Goal: Transaction & Acquisition: Purchase product/service

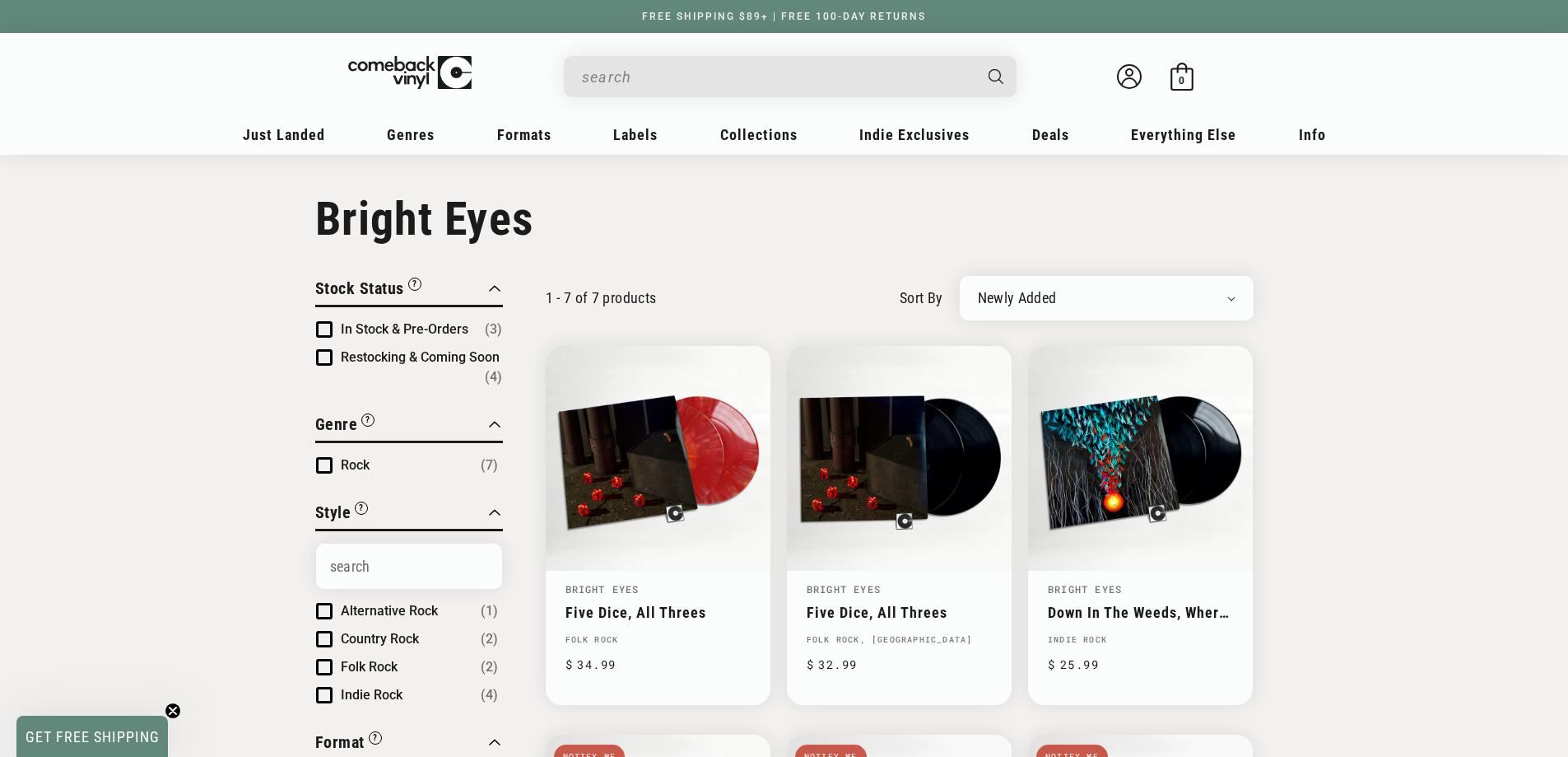
click at [654, 68] on input "When autocomplete results are available use up and down arrows to review and en…" at bounding box center [777, 77] width 391 height 34
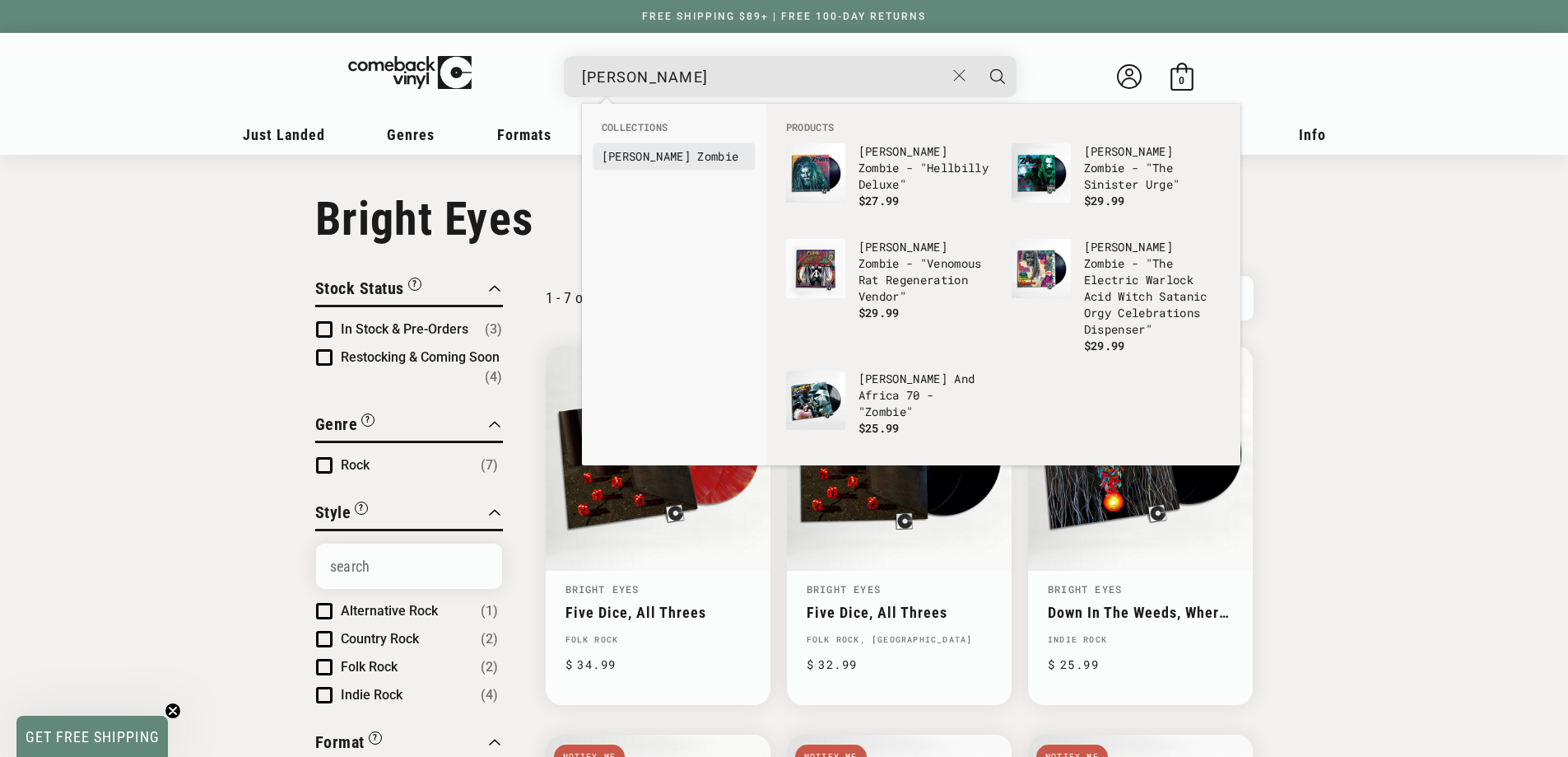
type input "rob zom"
click at [697, 154] on b "Zom" at bounding box center [707, 155] width 21 height 16
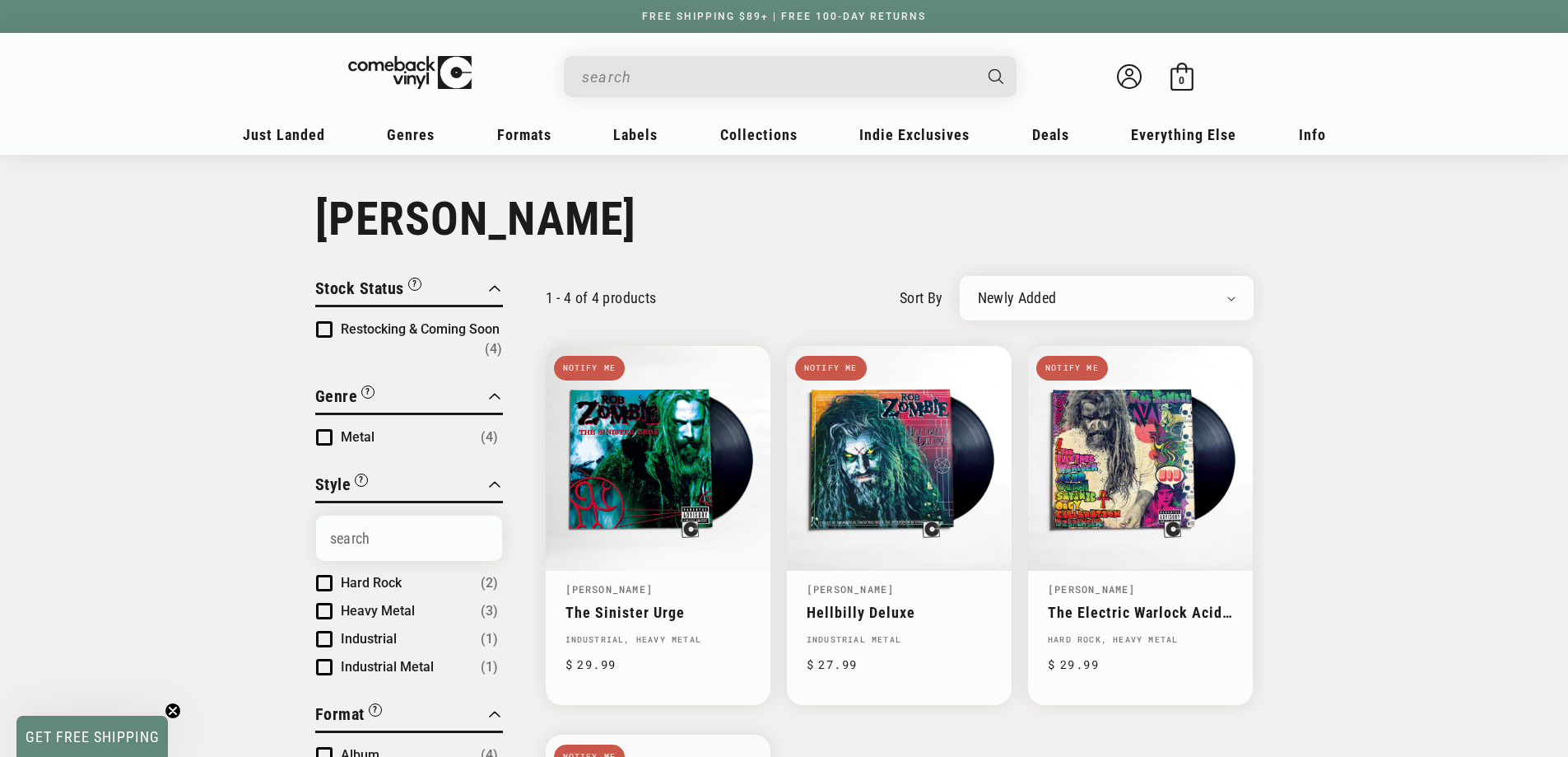
click at [647, 74] on input "When autocomplete results are available use up and down arrows to review and en…" at bounding box center [777, 77] width 391 height 34
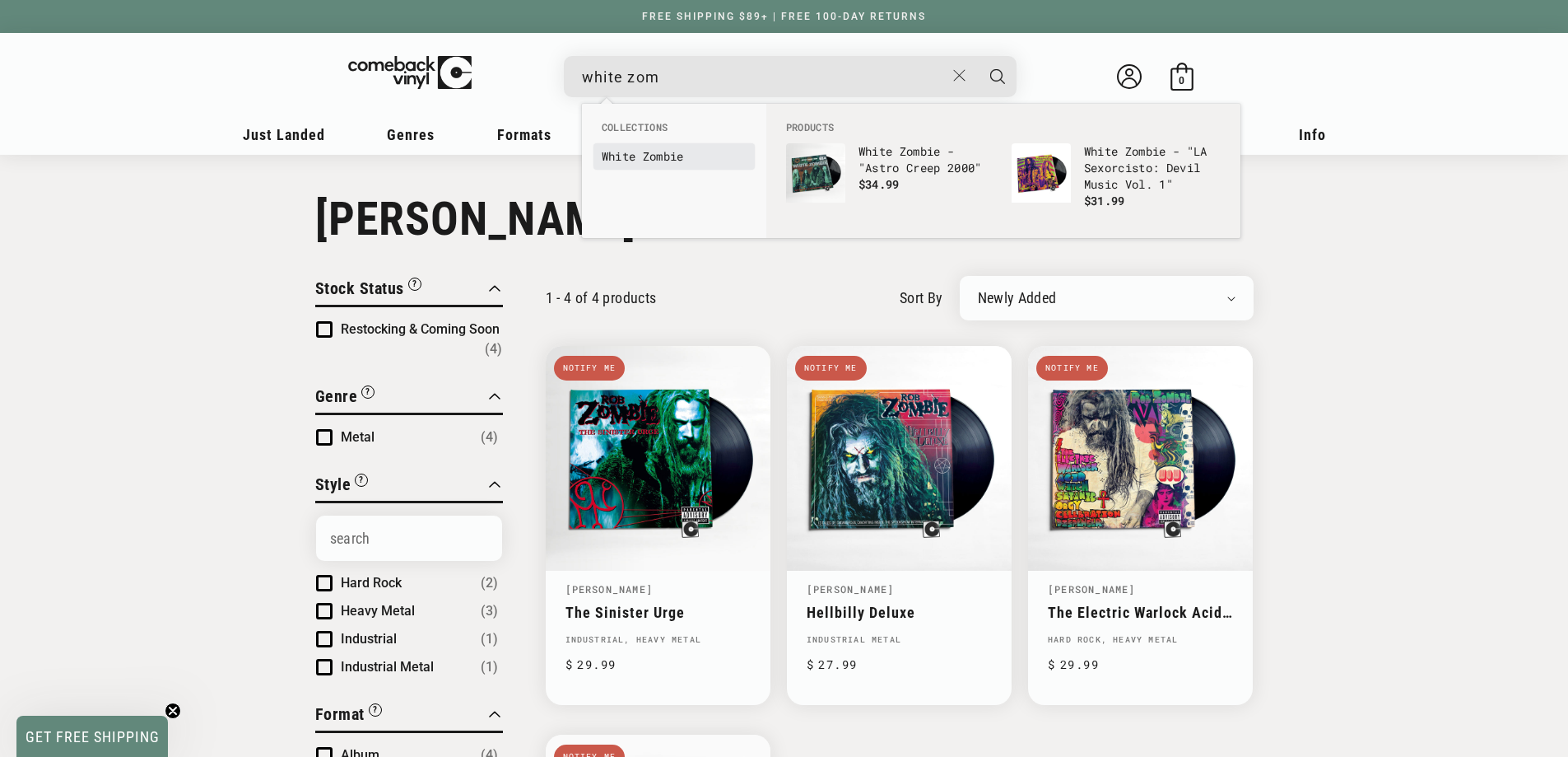
type input "white zom"
click at [637, 158] on link "White Zom bie" at bounding box center [674, 156] width 145 height 17
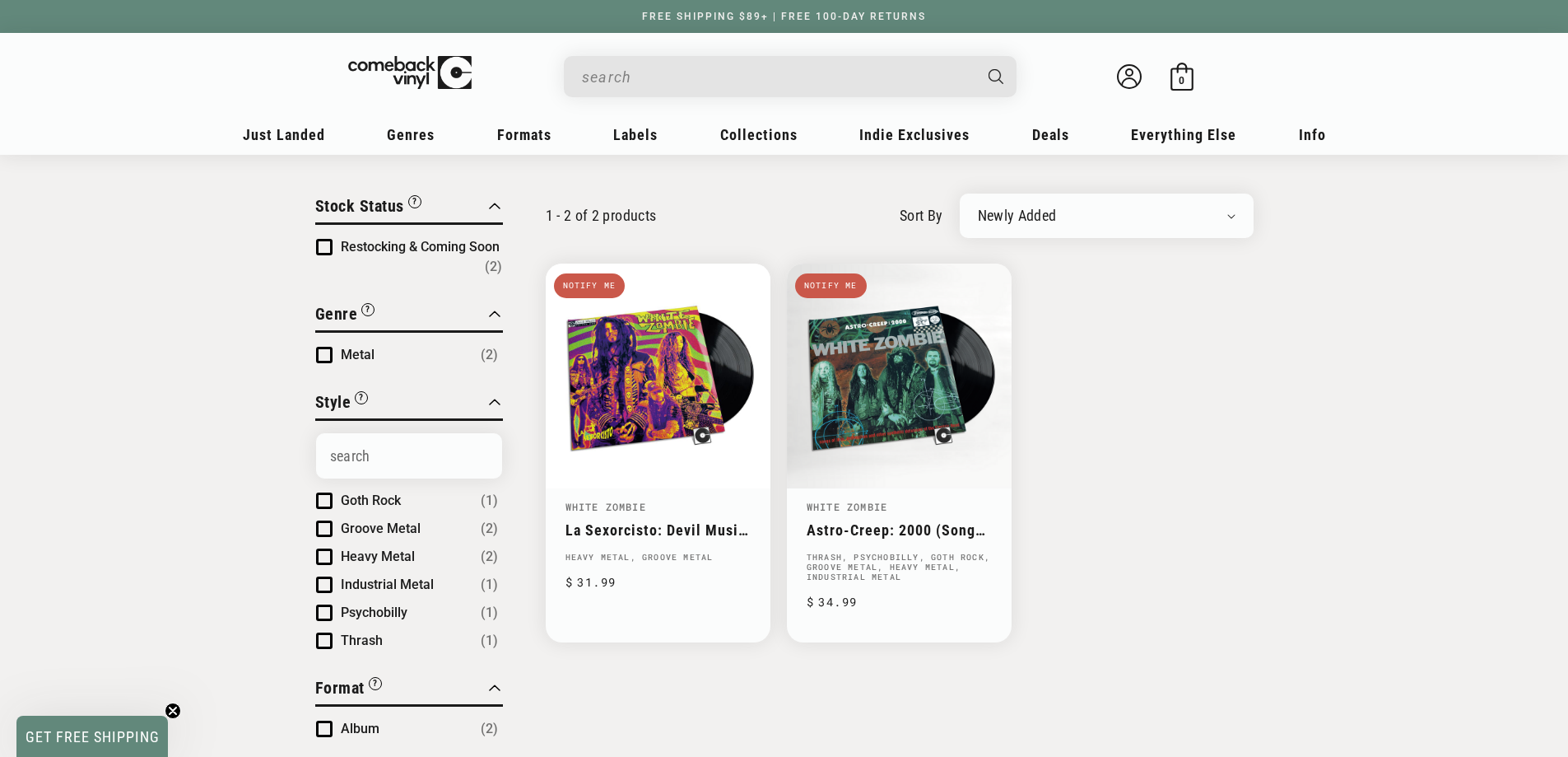
scroll to position [165, 0]
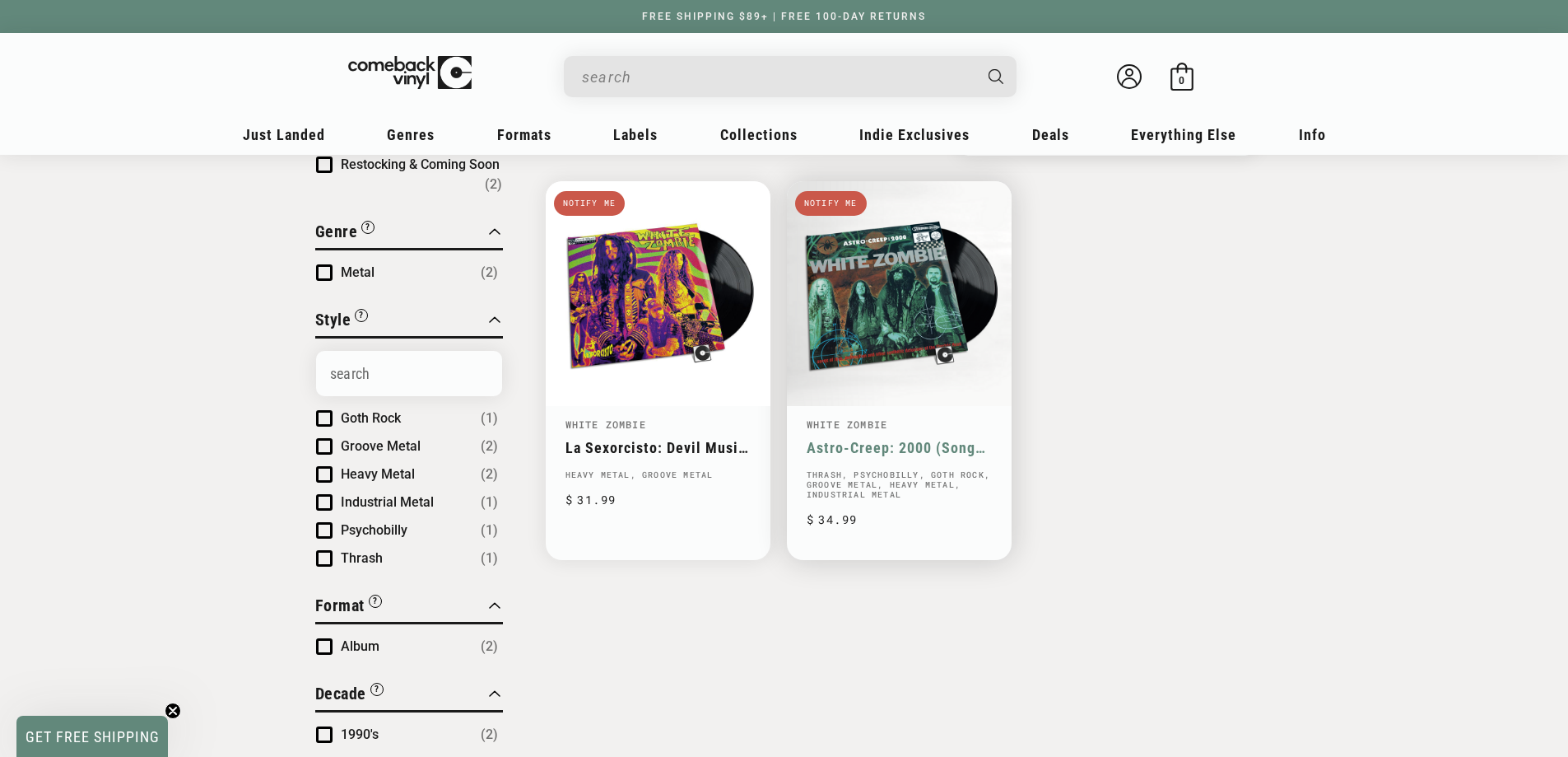
click at [912, 439] on link "Astro-Creep: 2000 (Songs Of Love, Destruction And Other Synthetic Delusions Of …" at bounding box center [899, 447] width 186 height 18
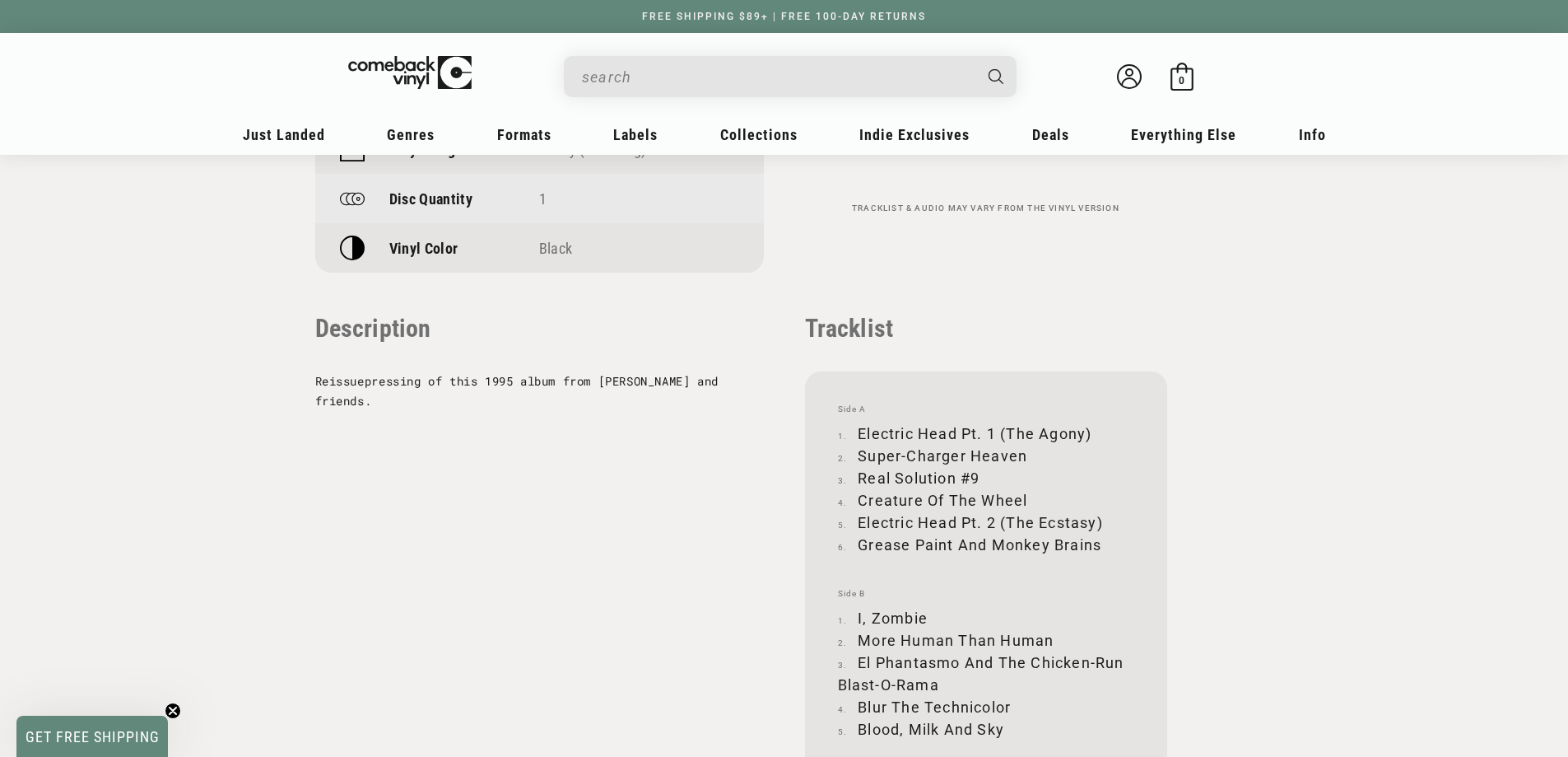
scroll to position [1730, 0]
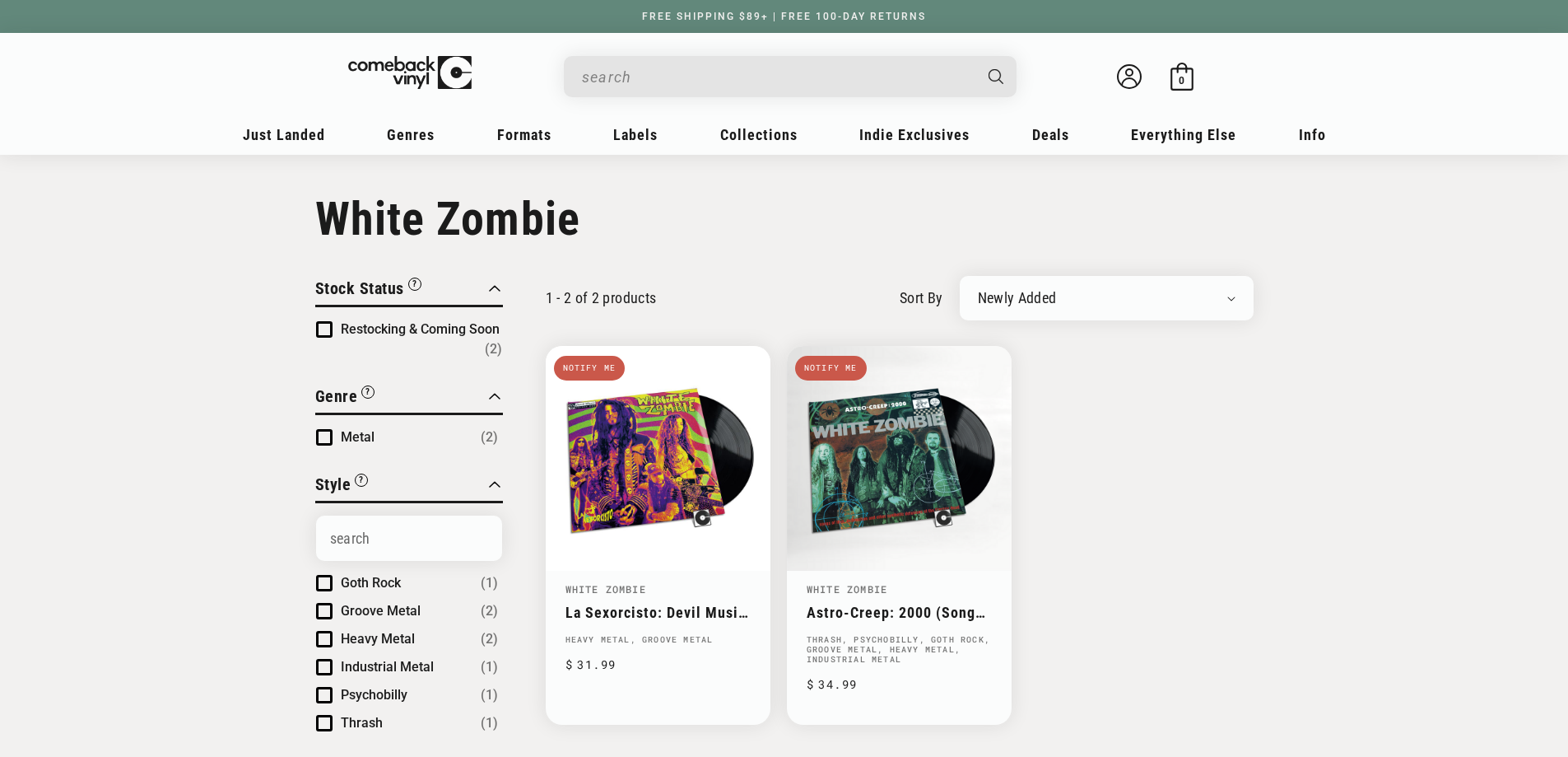
scroll to position [165, 0]
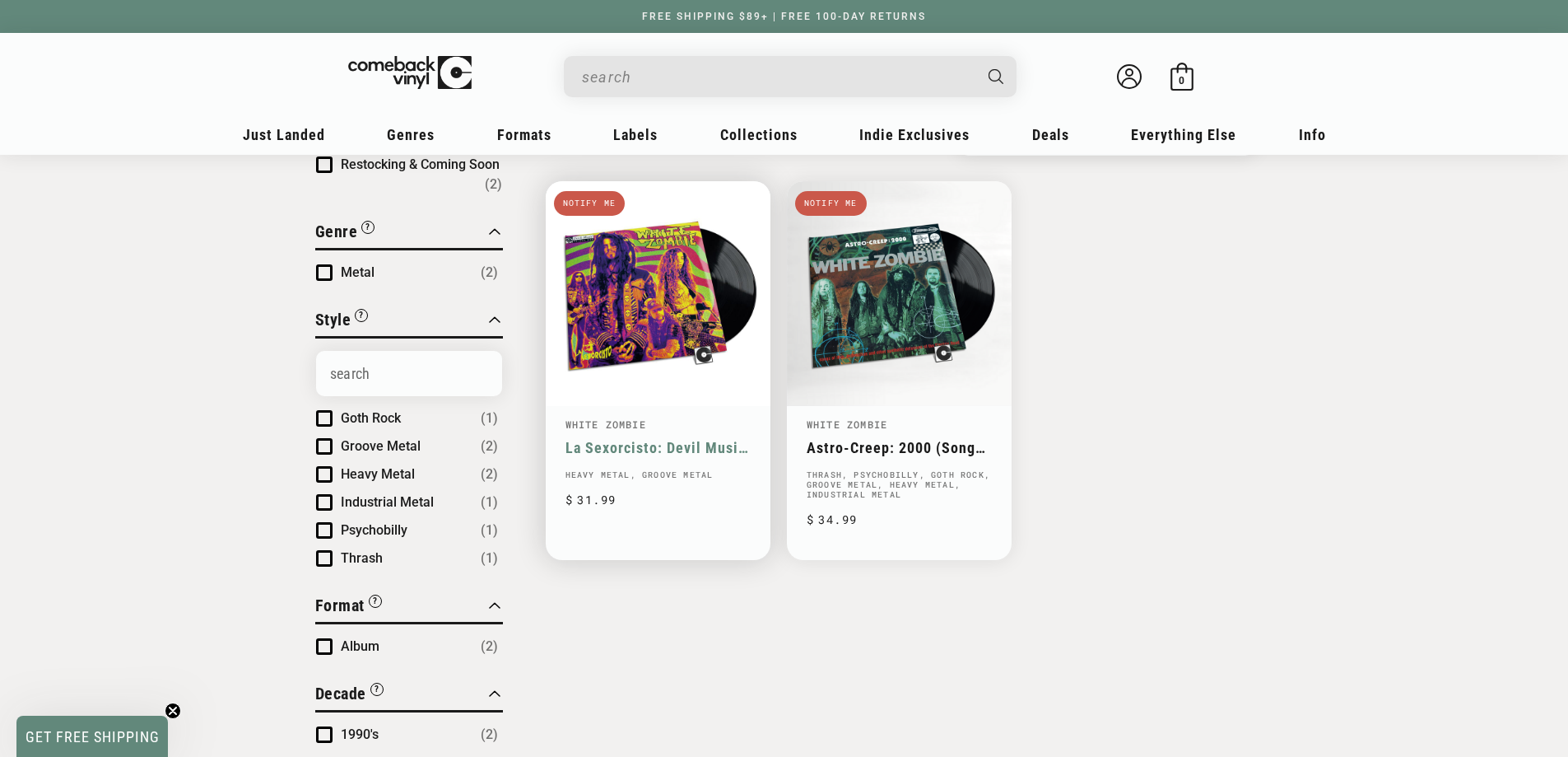
click at [670, 439] on link "La Sexorcisto: Devil Music Vol. 1" at bounding box center [658, 447] width 186 height 18
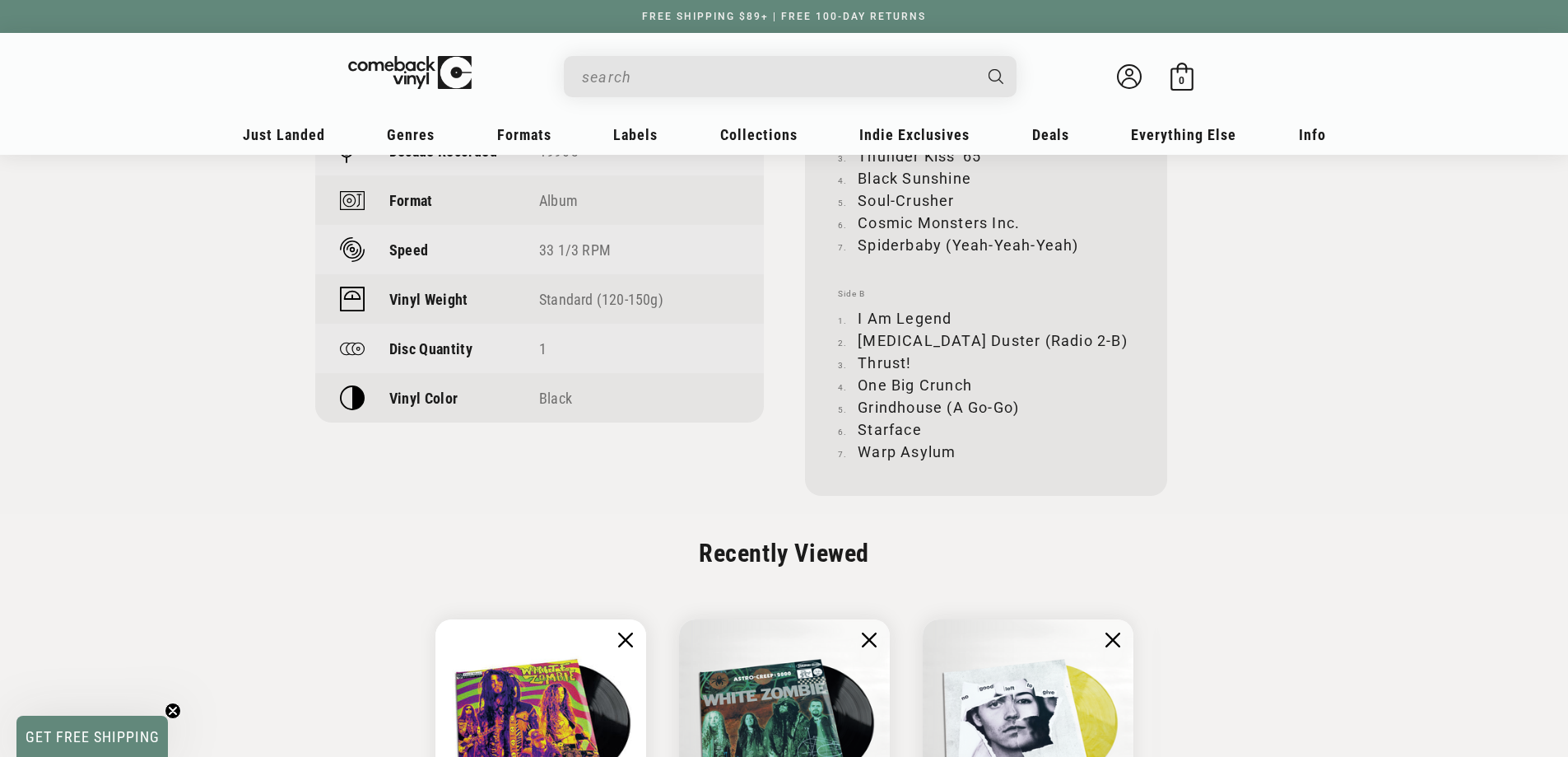
scroll to position [1153, 0]
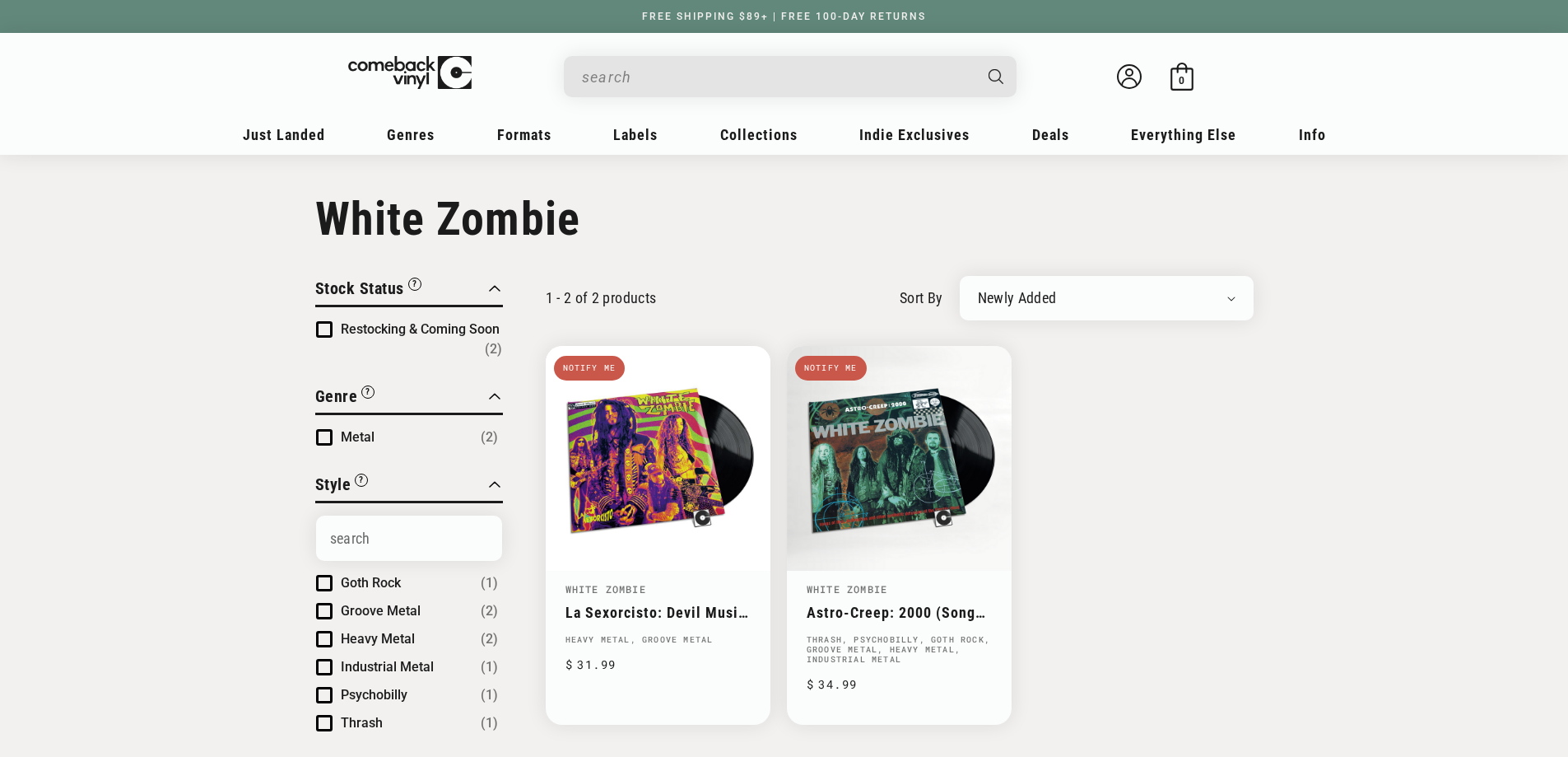
scroll to position [165, 0]
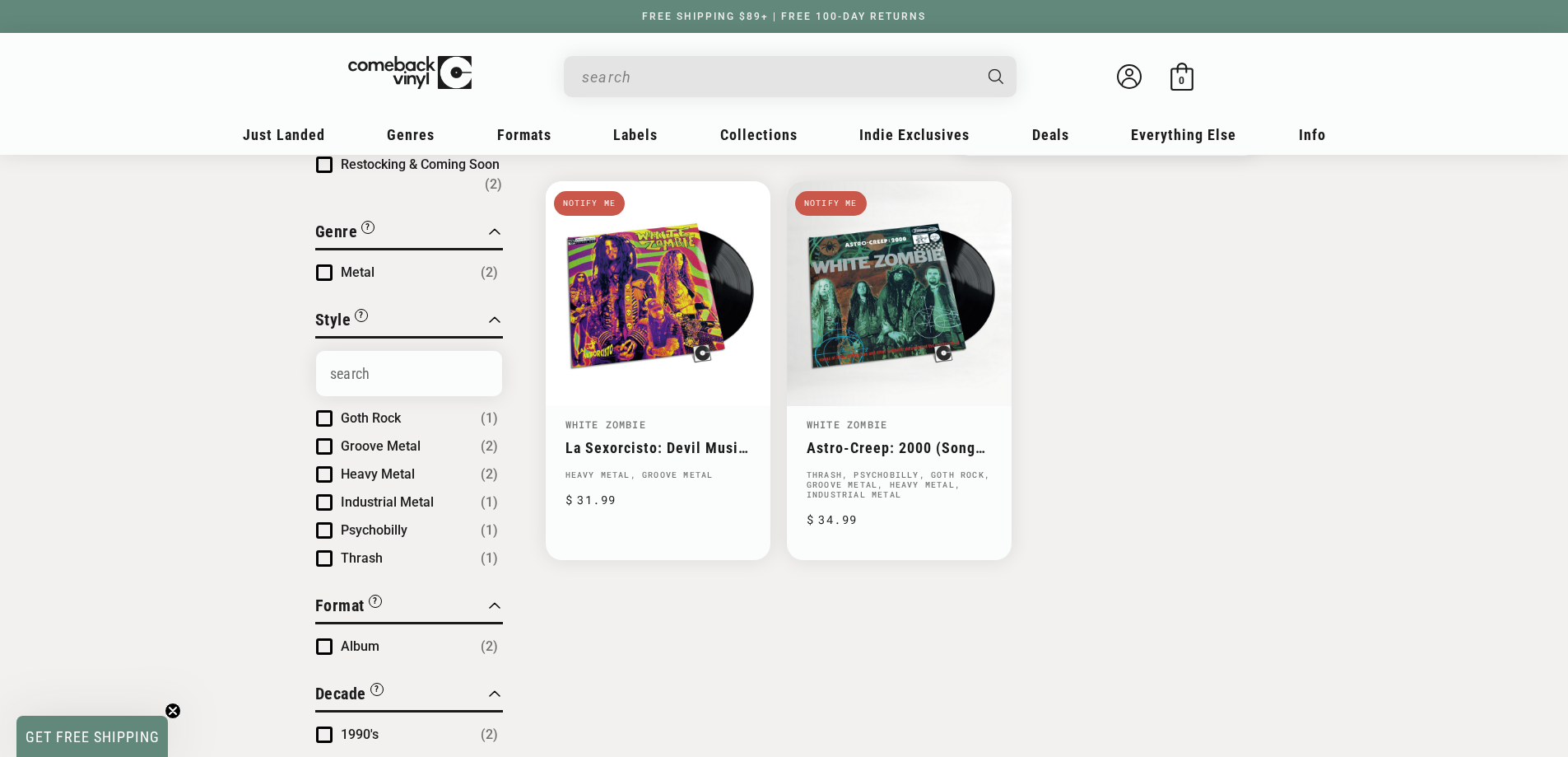
click at [854, 73] on input "When autocomplete results are available use up and down arrows to review and en…" at bounding box center [777, 77] width 391 height 34
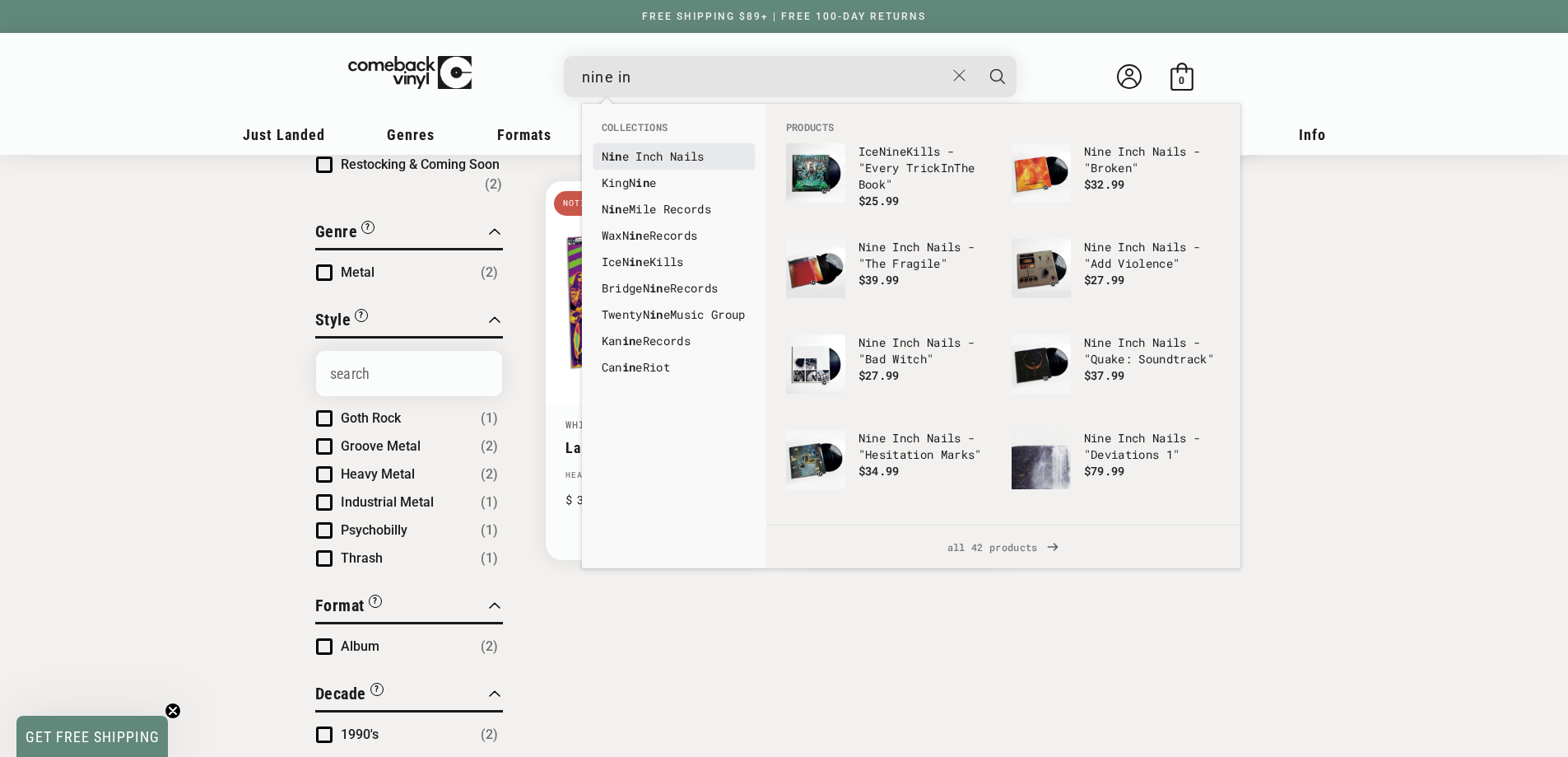
type input "nine in"
click at [682, 146] on li "N in e In ch Nails" at bounding box center [674, 156] width 161 height 26
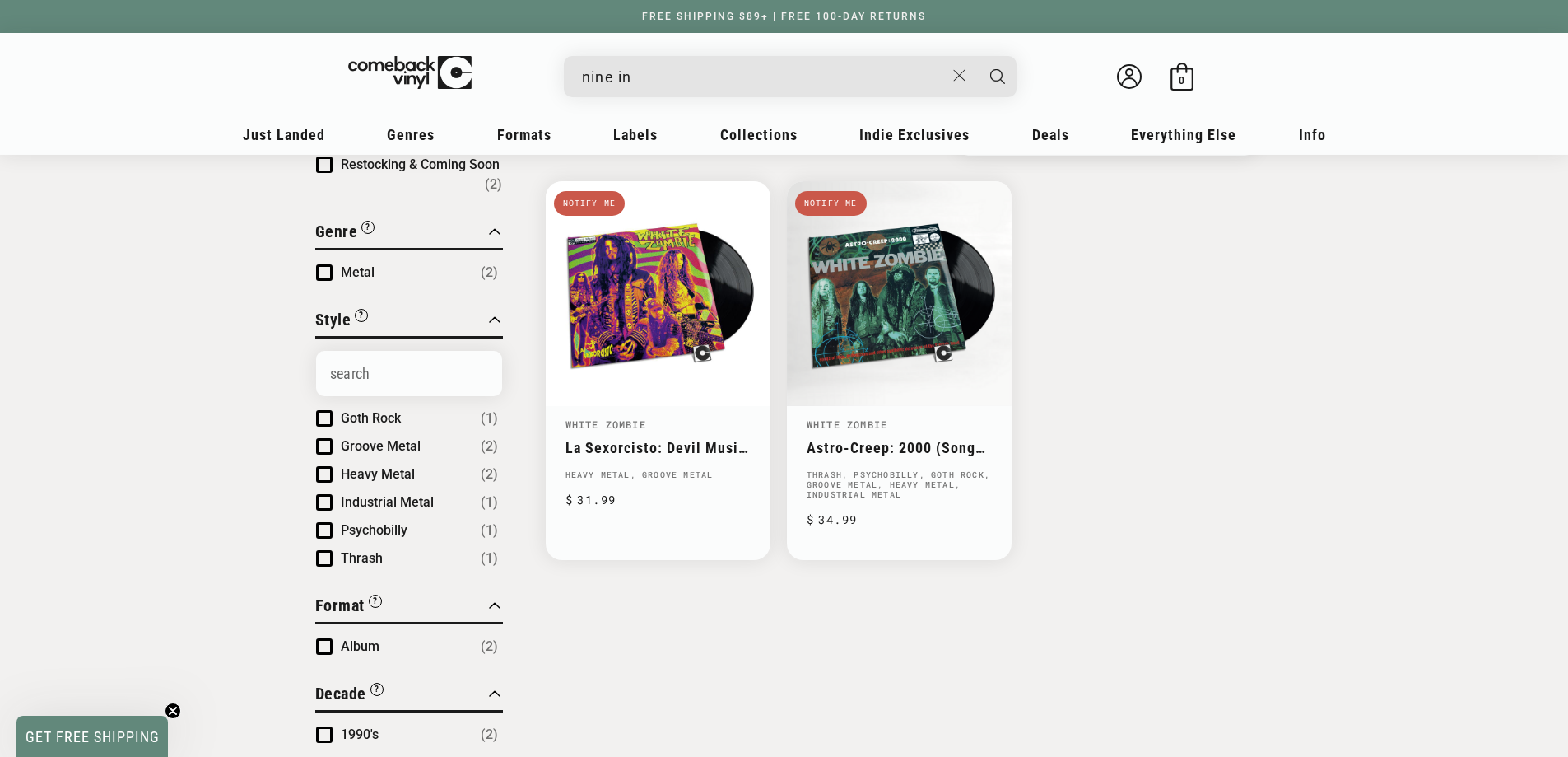
click at [673, 77] on input "nine in" at bounding box center [763, 77] width 363 height 34
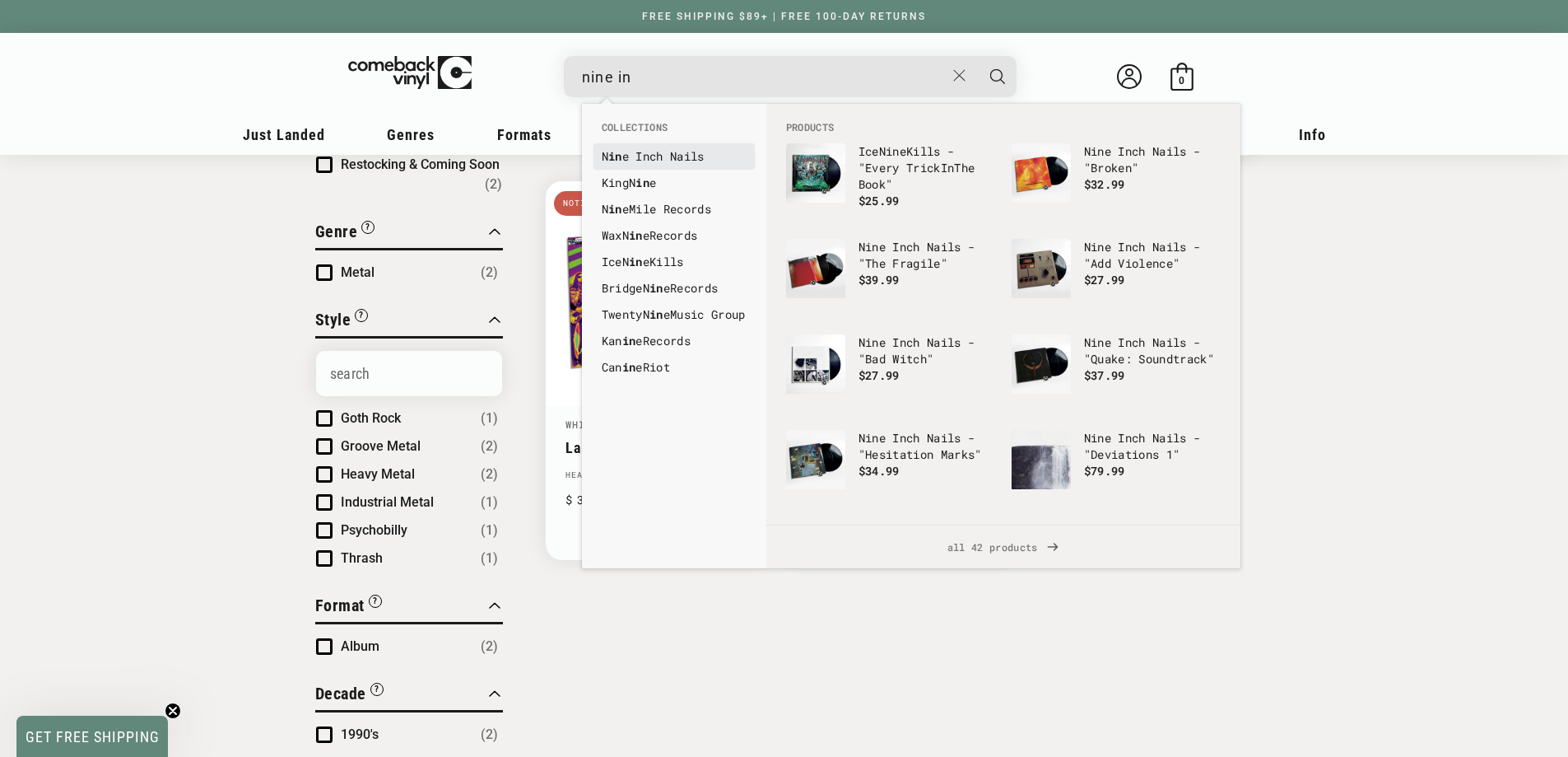
click at [641, 151] on b "In" at bounding box center [642, 155] width 14 height 16
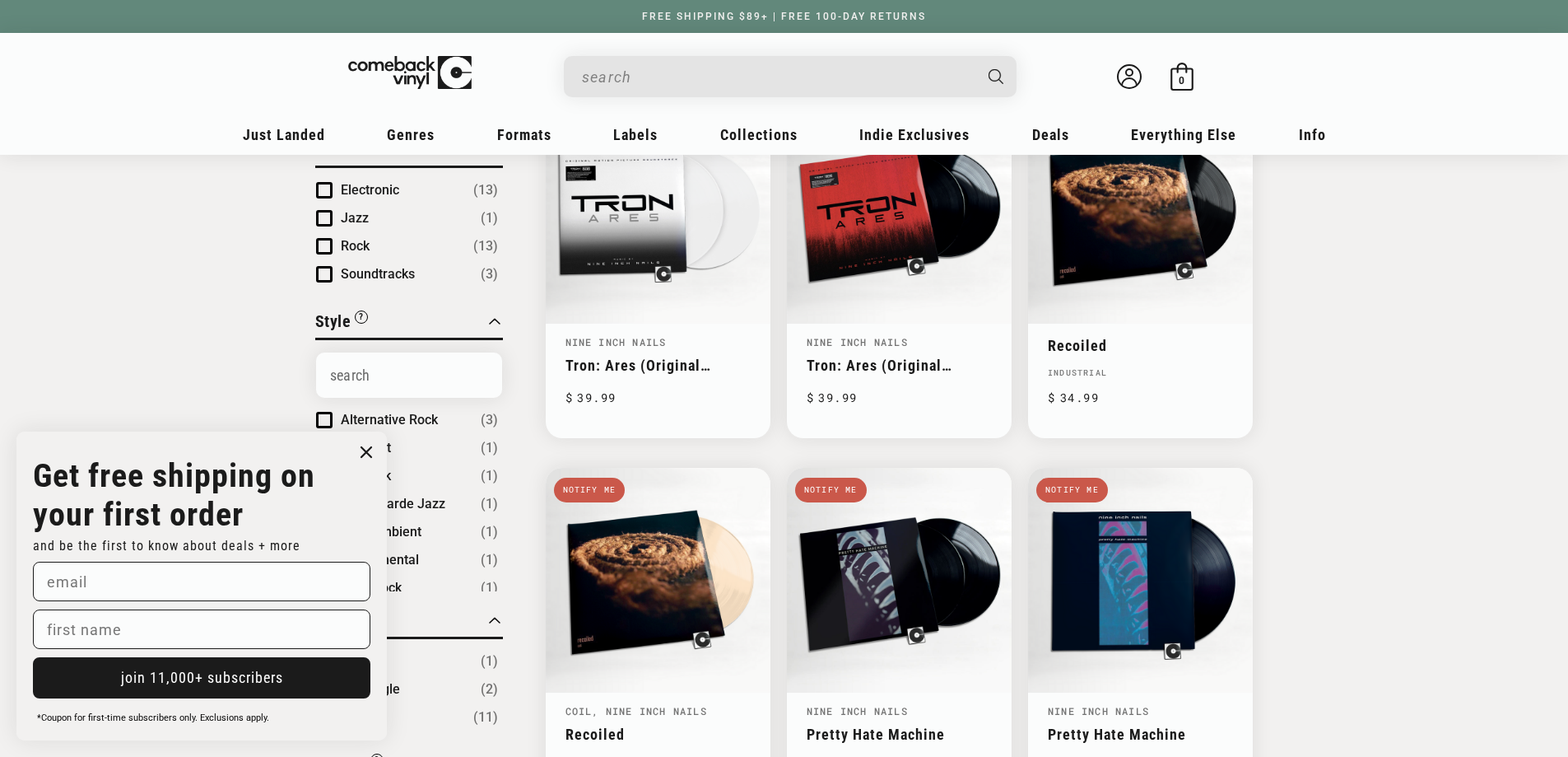
scroll to position [659, 0]
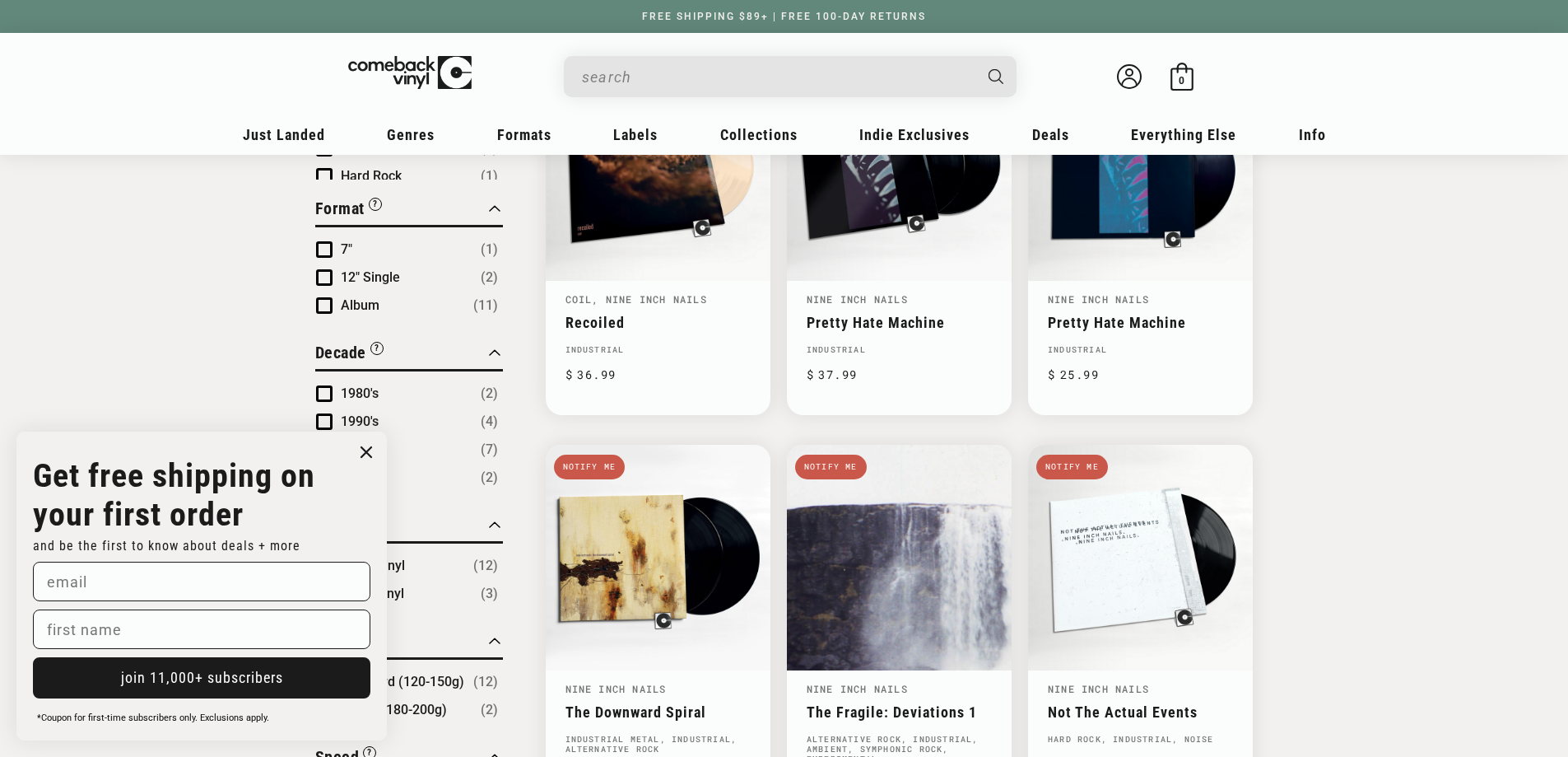
click at [373, 448] on circle "Close dialog" at bounding box center [366, 452] width 24 height 24
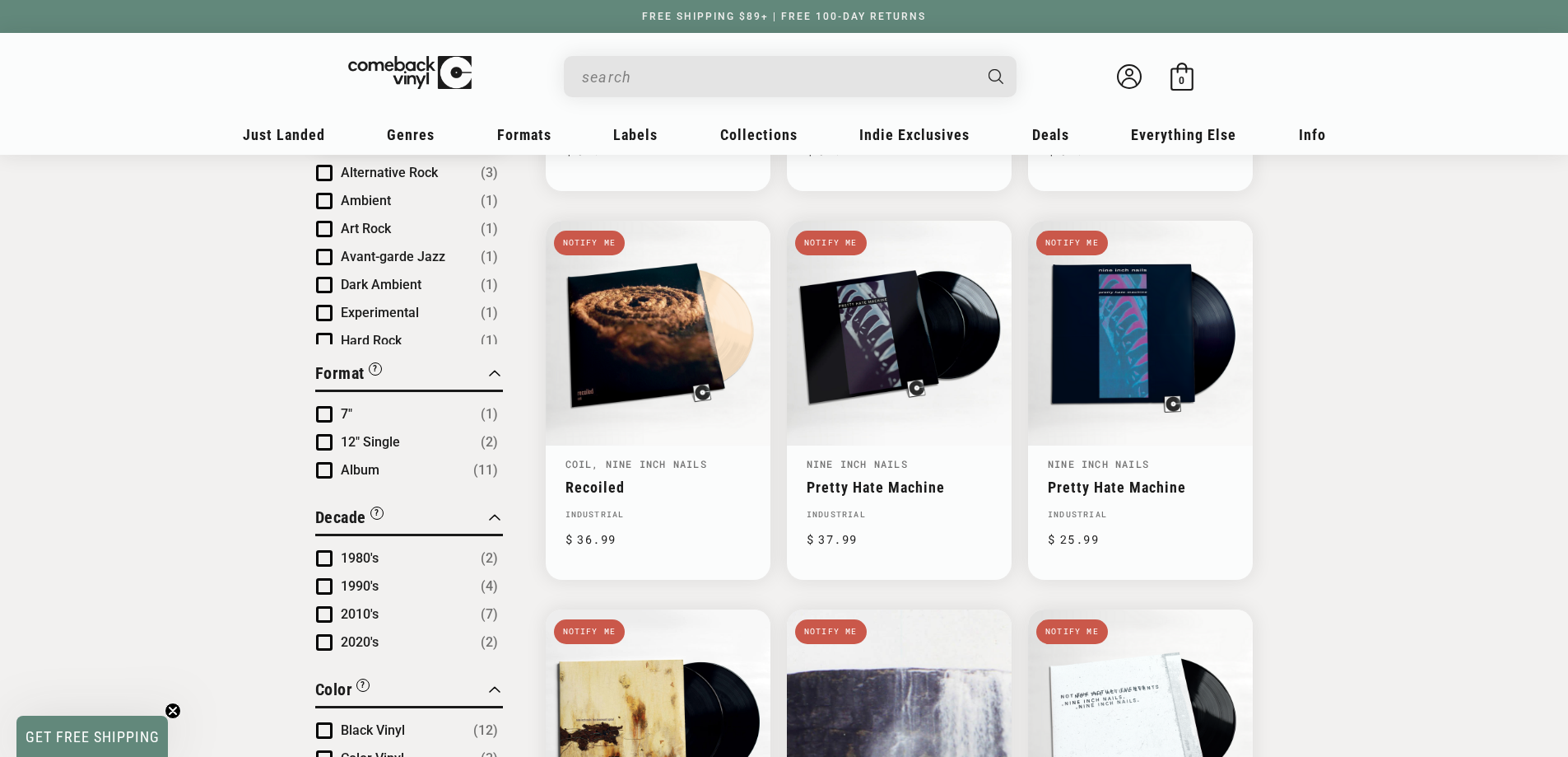
scroll to position [0, 0]
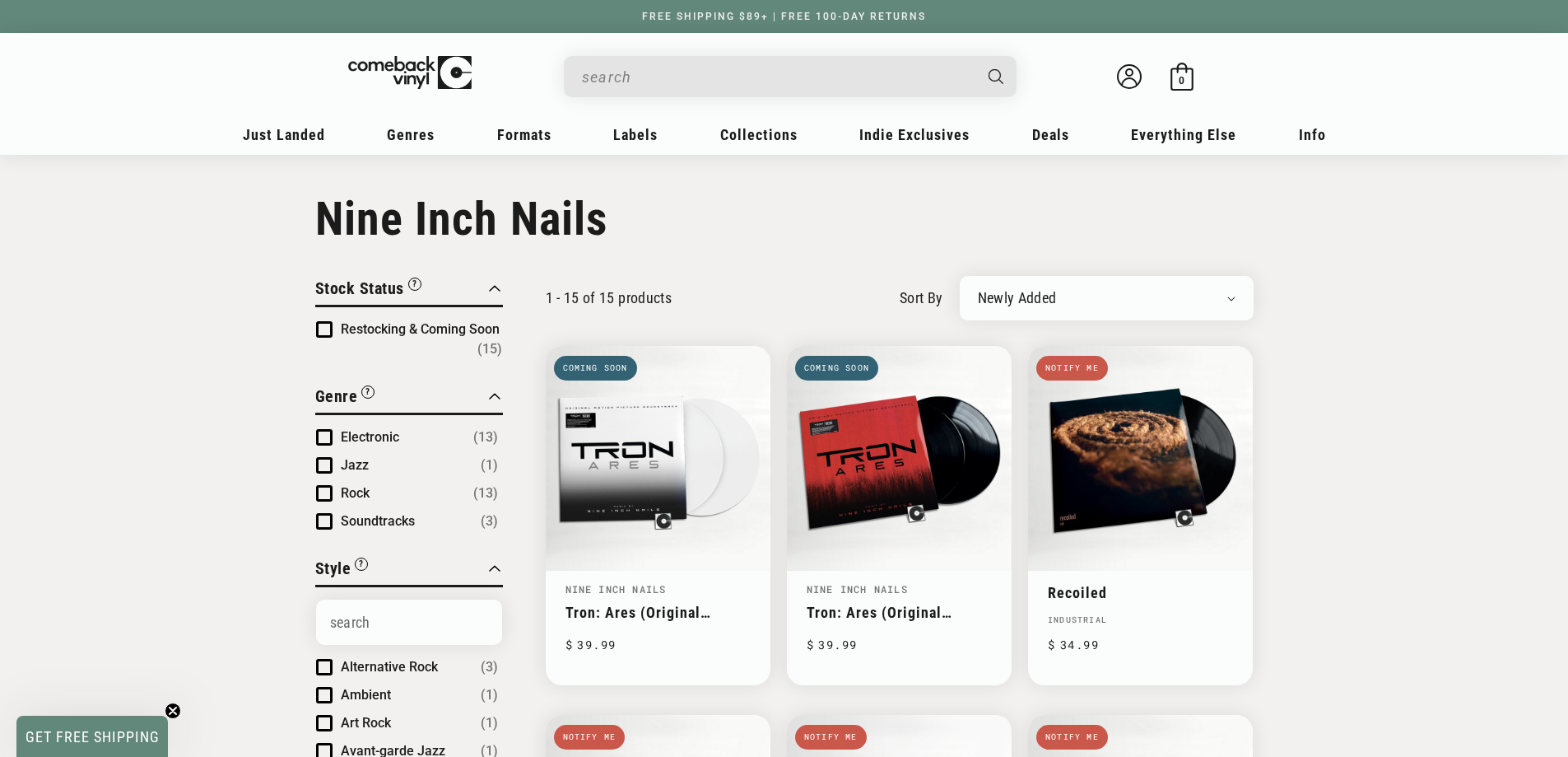
click at [671, 74] on input "When autocomplete results are available use up and down arrows to review and en…" at bounding box center [777, 77] width 391 height 34
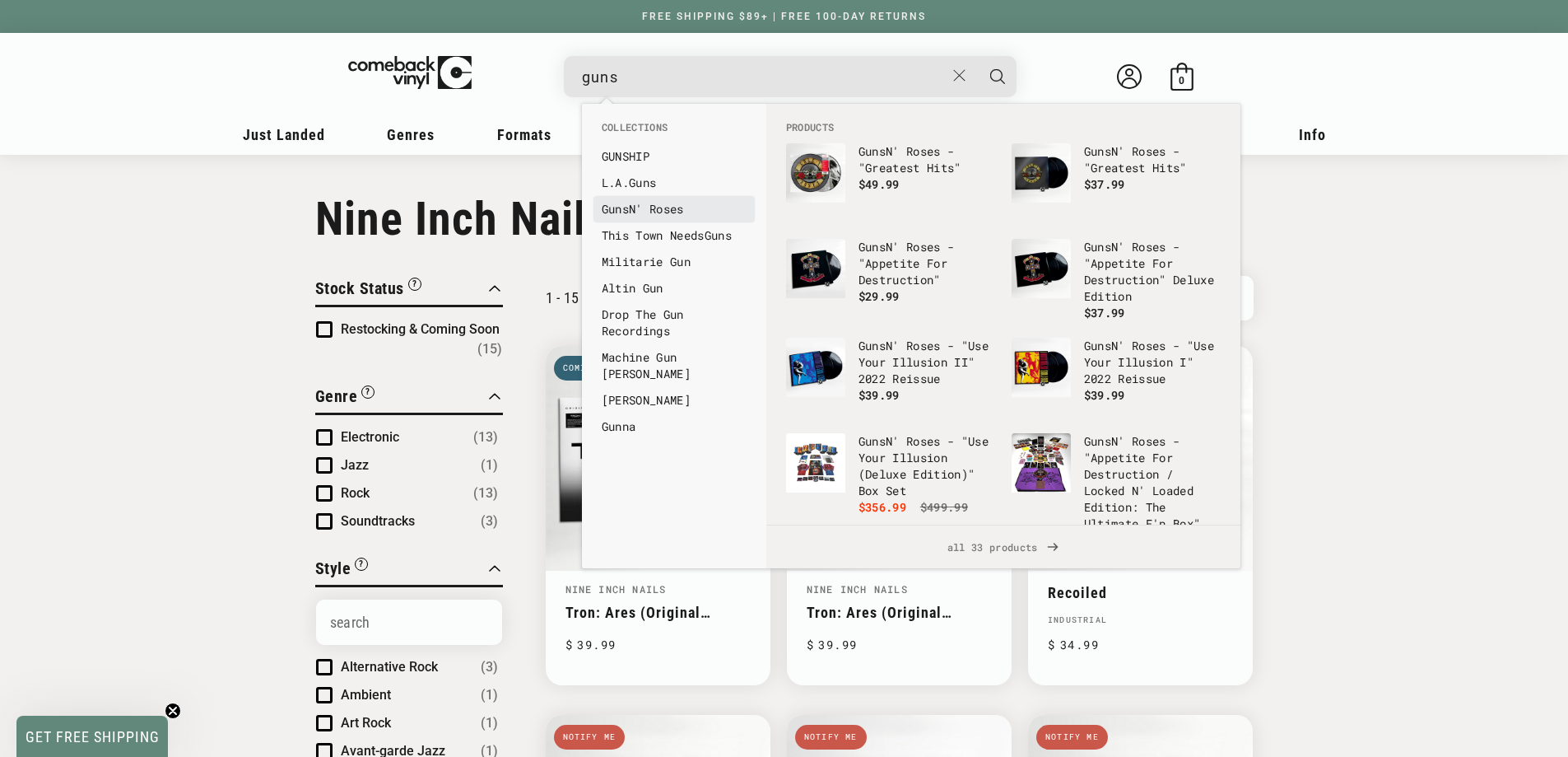
type input "guns"
click at [668, 203] on link "Guns N' Roses" at bounding box center [674, 209] width 145 height 17
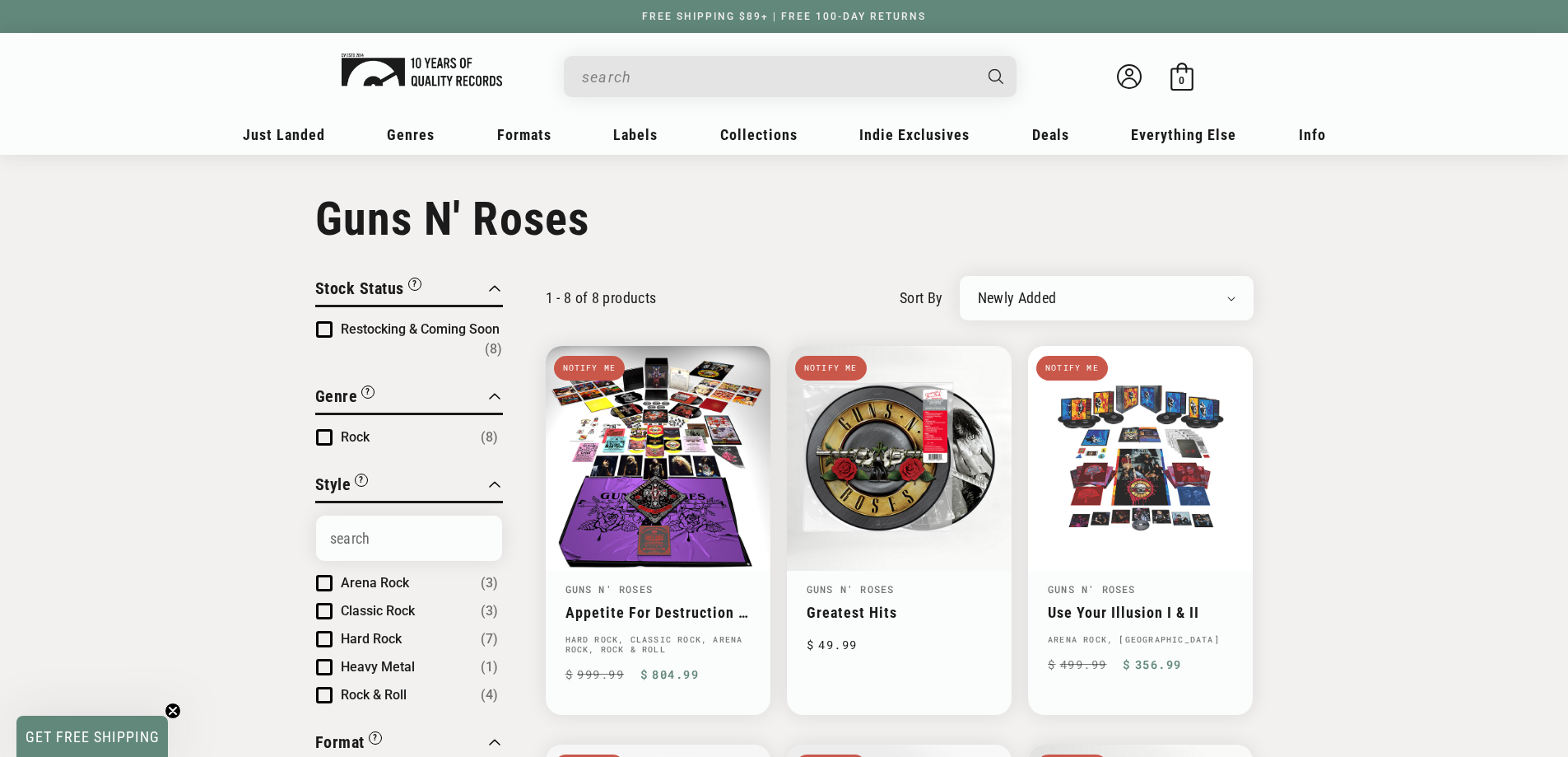
click at [415, 77] on img at bounding box center [422, 70] width 160 height 33
